Goal: Check status

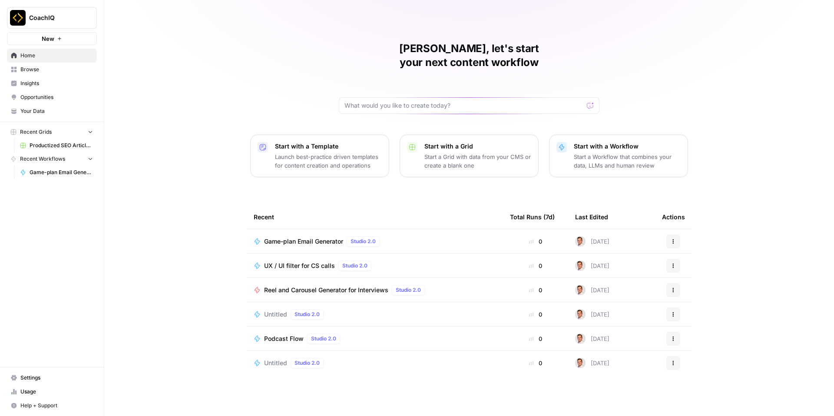
click at [57, 171] on span "Game-plan Email Generator" at bounding box center [61, 173] width 63 height 8
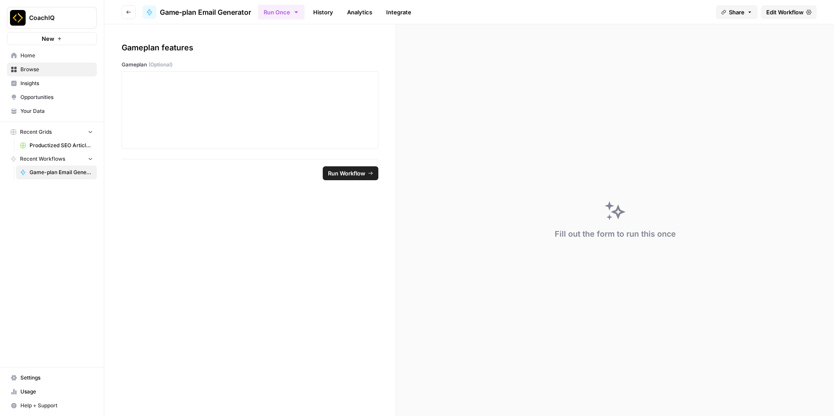
click at [321, 13] on link "History" at bounding box center [323, 12] width 30 height 14
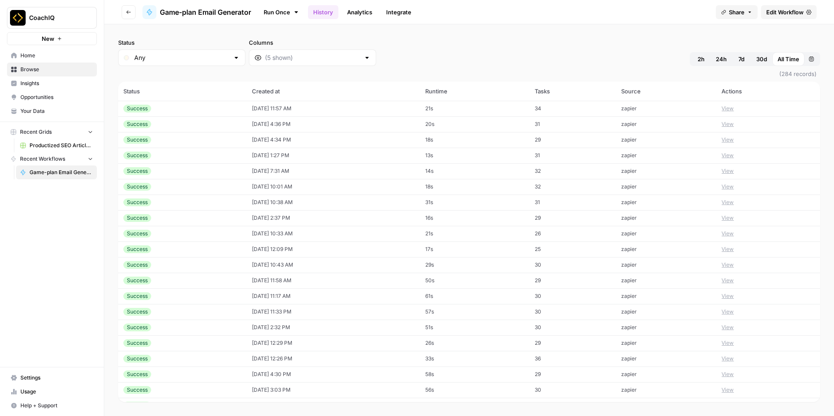
click at [276, 109] on td "[DATE] 11:57 AM" at bounding box center [334, 109] width 174 height 16
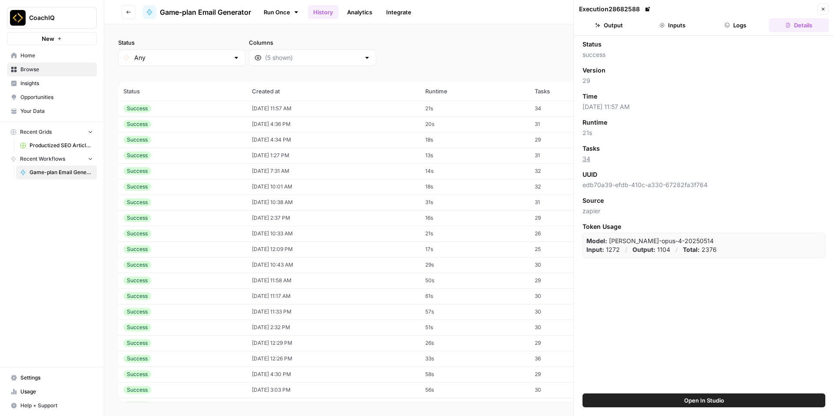
click at [822, 10] on icon "button" at bounding box center [822, 9] width 5 height 5
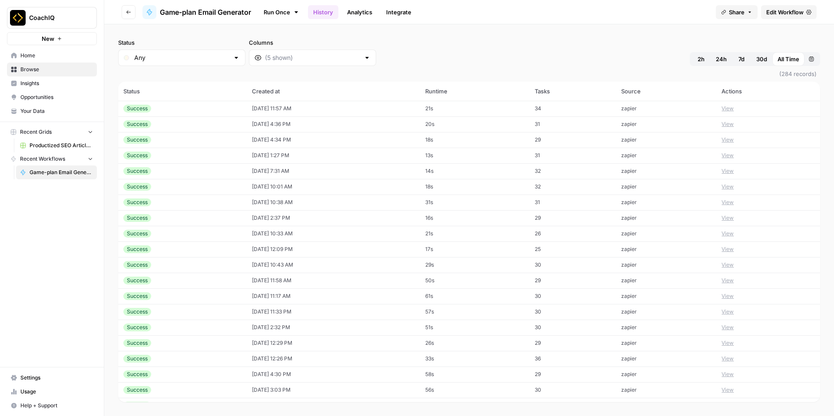
click at [734, 109] on button "View" at bounding box center [727, 109] width 12 height 8
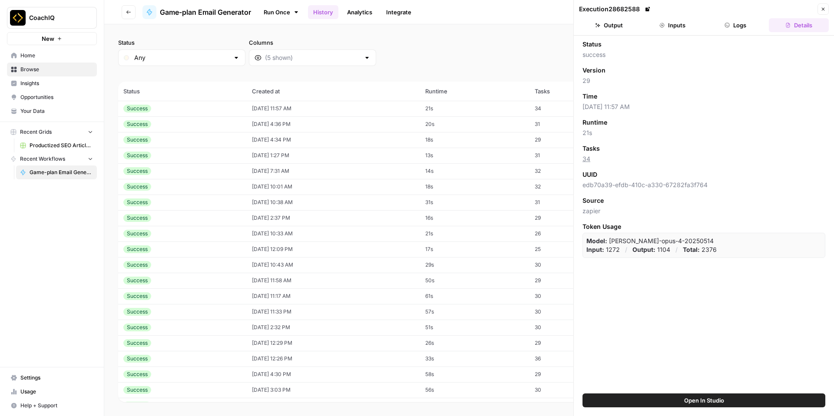
click at [678, 27] on button "Inputs" at bounding box center [672, 25] width 60 height 14
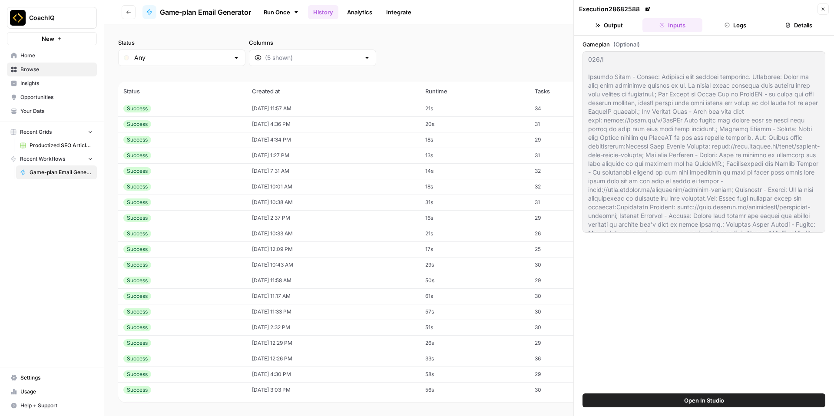
click at [616, 31] on button "Output" at bounding box center [609, 25] width 60 height 14
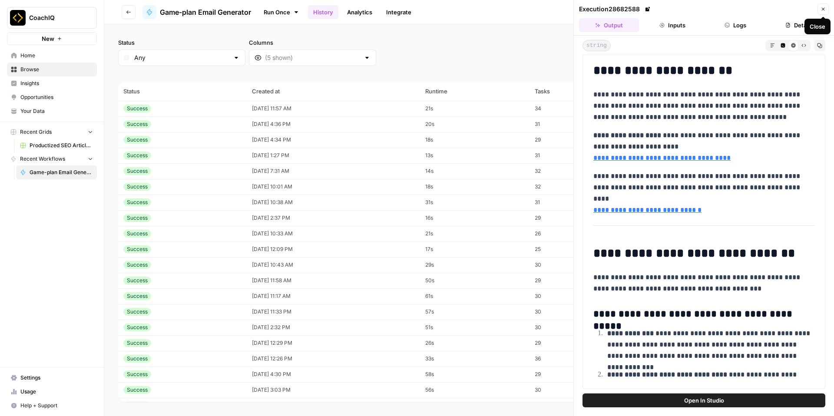
click at [820, 5] on button "Close" at bounding box center [822, 8] width 11 height 11
